Goal: Check status: Check status

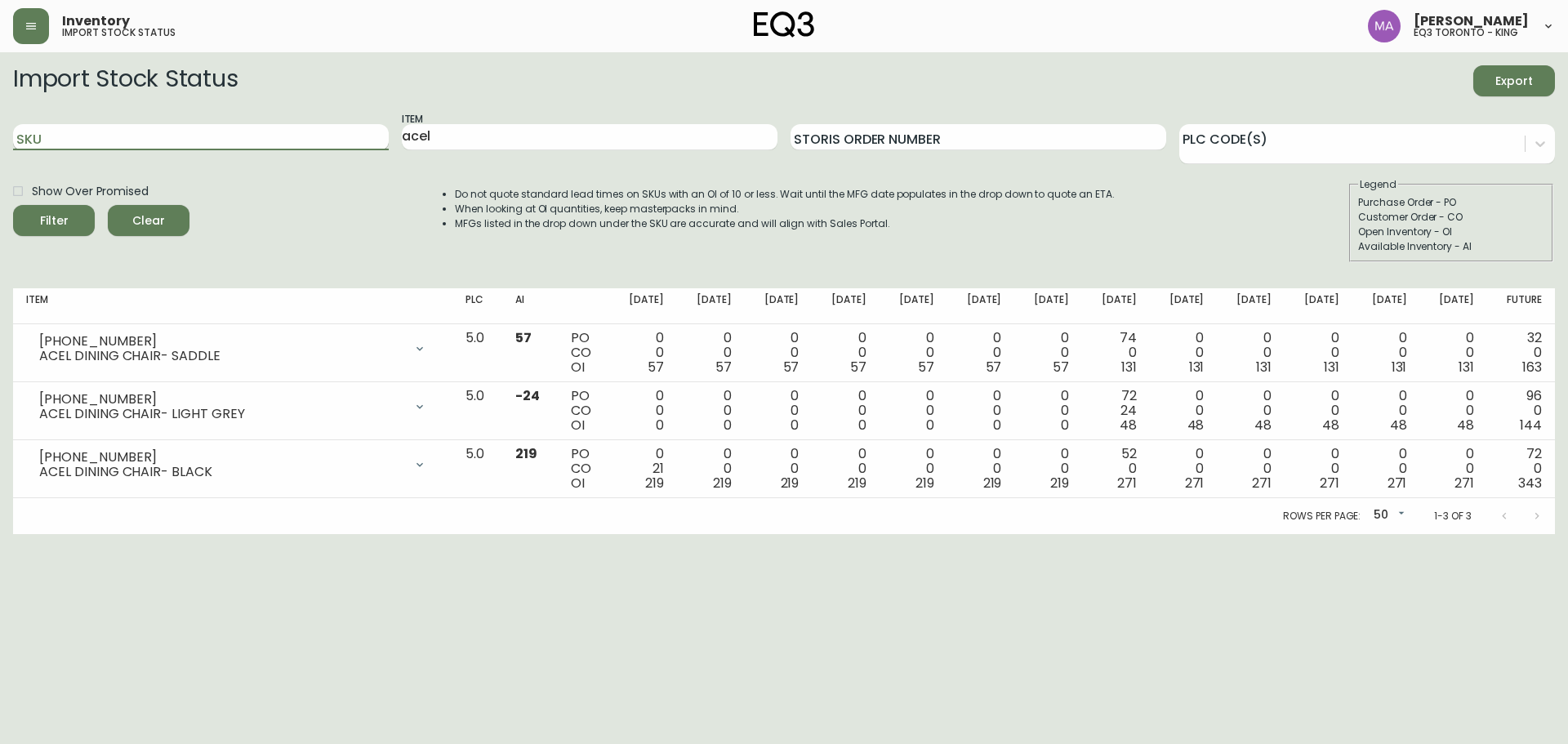
click at [90, 137] on input "SKU" at bounding box center [200, 137] width 376 height 26
paste input "[PHONE_NUMBER]"
type input "[PHONE_NUMBER]"
click at [13, 205] on button "Filter" at bounding box center [53, 220] width 81 height 31
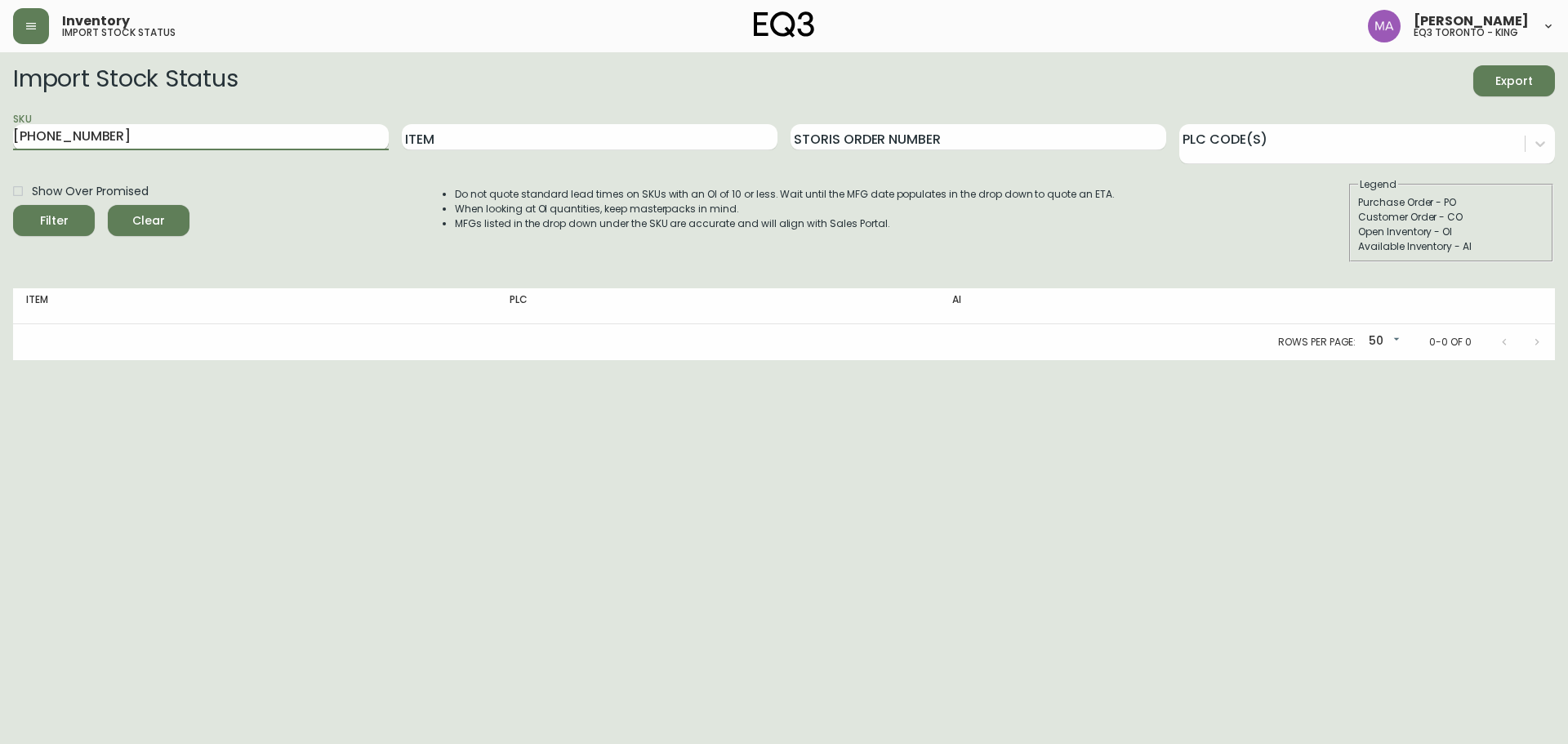
click at [179, 144] on input "[PHONE_NUMBER]" at bounding box center [200, 137] width 376 height 26
type input "3"
type input "v"
click at [13, 205] on button "Filter" at bounding box center [53, 220] width 81 height 31
type input "[PHONE_NUMBER]"
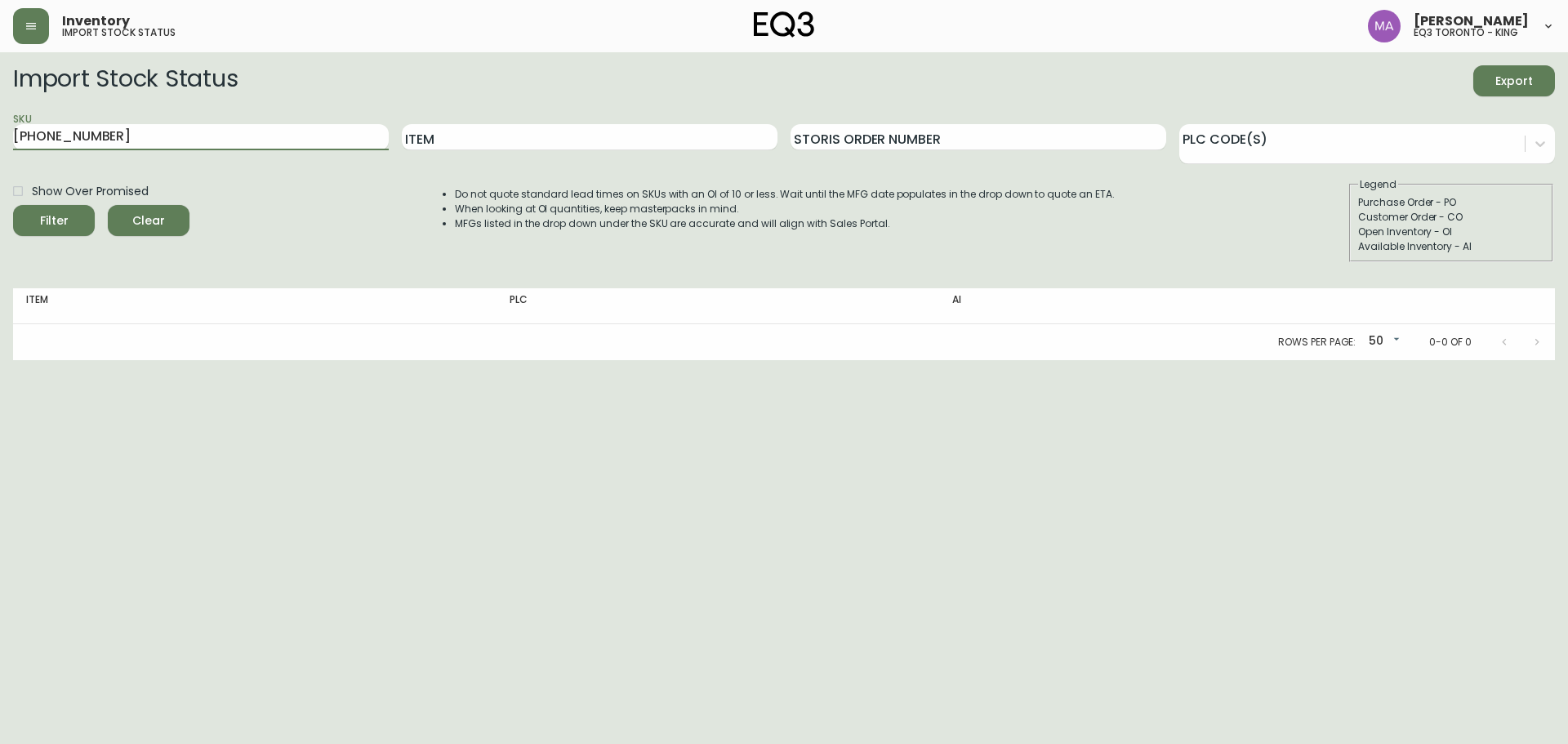
click at [13, 205] on button "Filter" at bounding box center [53, 220] width 81 height 31
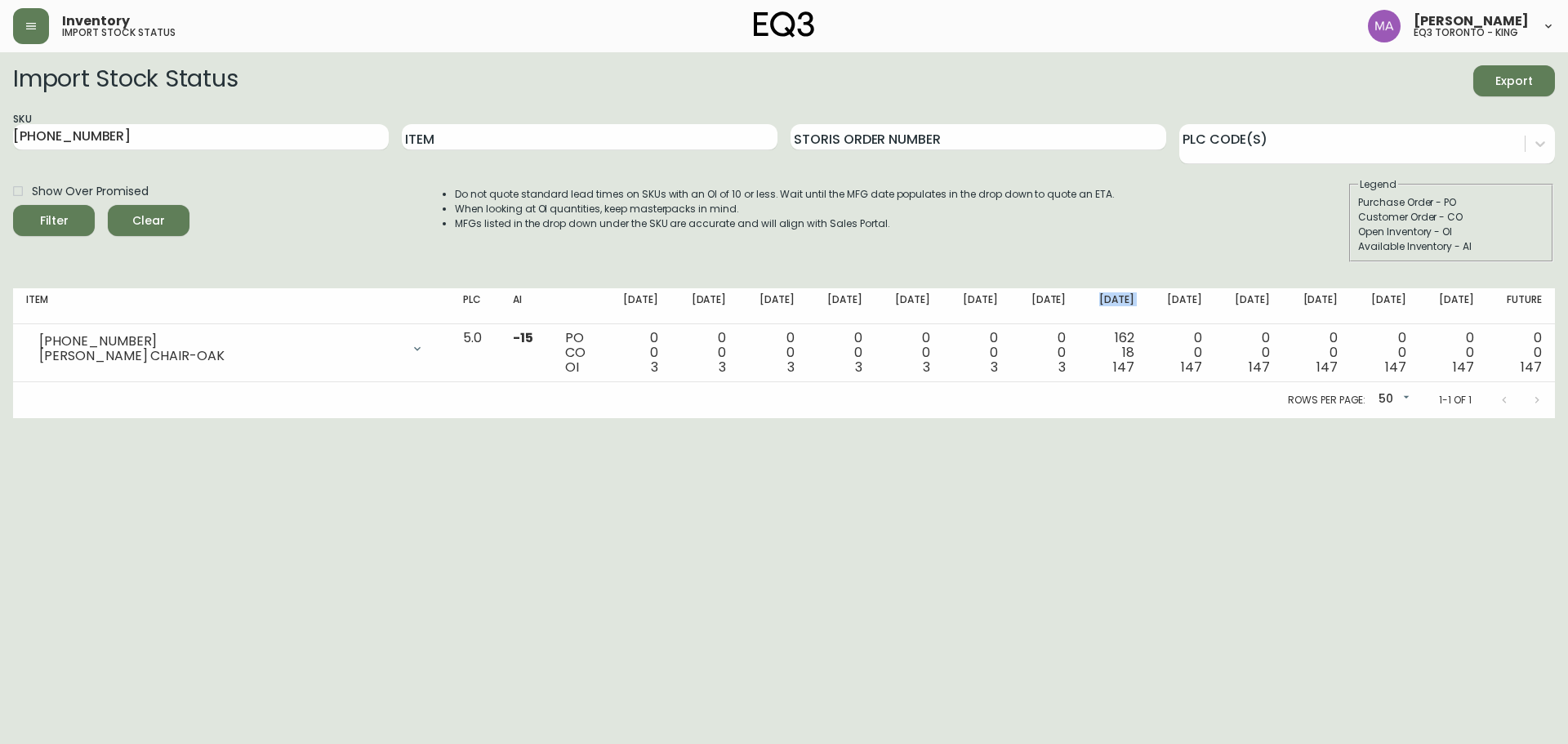
drag, startPoint x: 1112, startPoint y: 297, endPoint x: 1164, endPoint y: 304, distance: 52.5
click at [1164, 304] on tr "Item PLC AI [DATE] Oct [DATE] Oct [DATE] [DATE] Nov [DATE] Nov [DATE] Dec [DATE…" at bounding box center [784, 305] width 1542 height 36
